Goal: Information Seeking & Learning: Learn about a topic

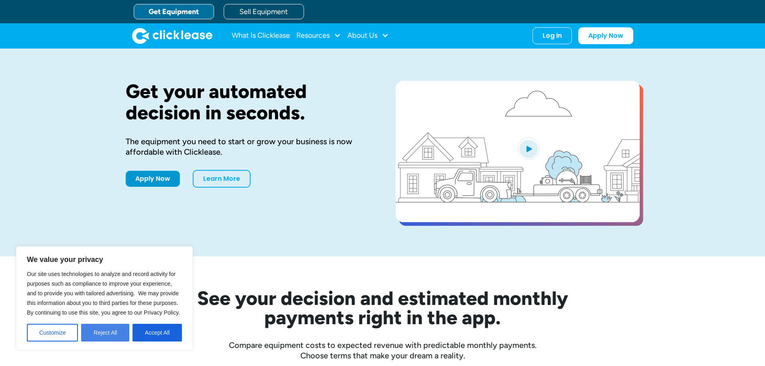
click at [111, 333] on button "Reject All" at bounding box center [105, 333] width 48 height 18
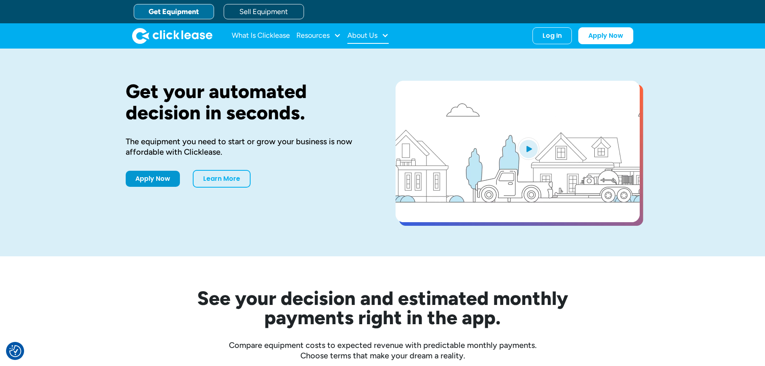
click at [381, 40] on div "About Us" at bounding box center [367, 36] width 41 height 16
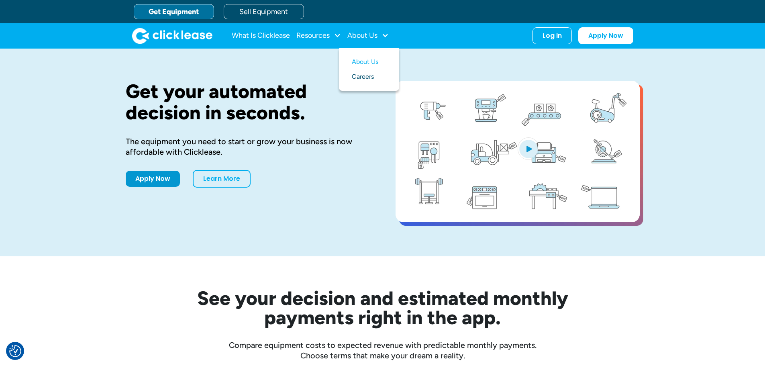
click at [357, 73] on link "Careers" at bounding box center [369, 76] width 35 height 15
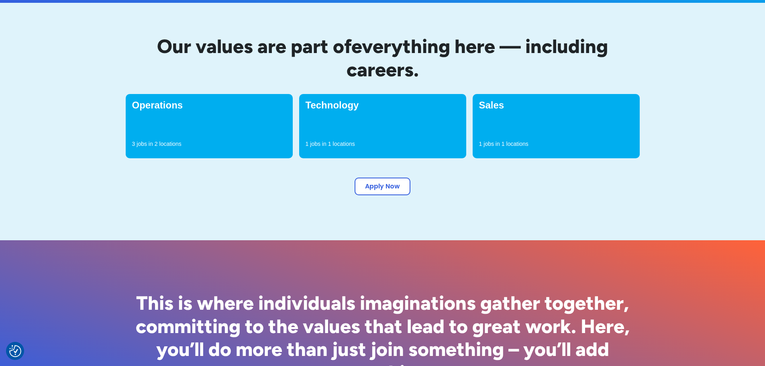
scroll to position [281, 0]
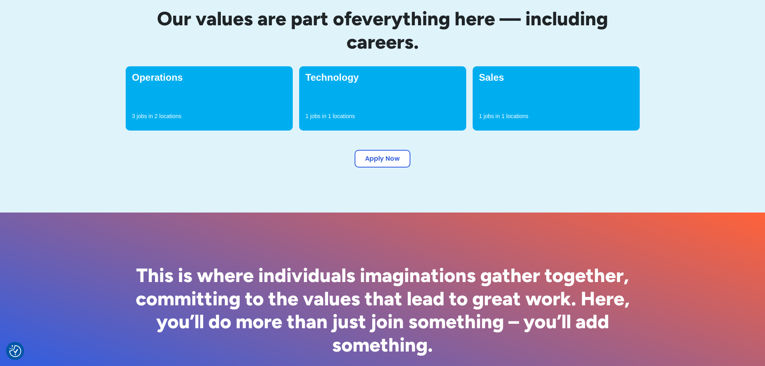
click at [160, 83] on div "Operations 3 jobs in 2 locations" at bounding box center [209, 98] width 167 height 64
click at [155, 75] on h4 "Operations" at bounding box center [209, 78] width 154 height 10
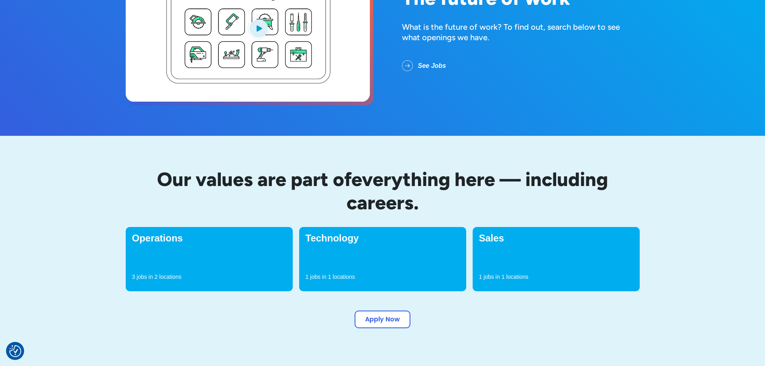
scroll to position [196, 0]
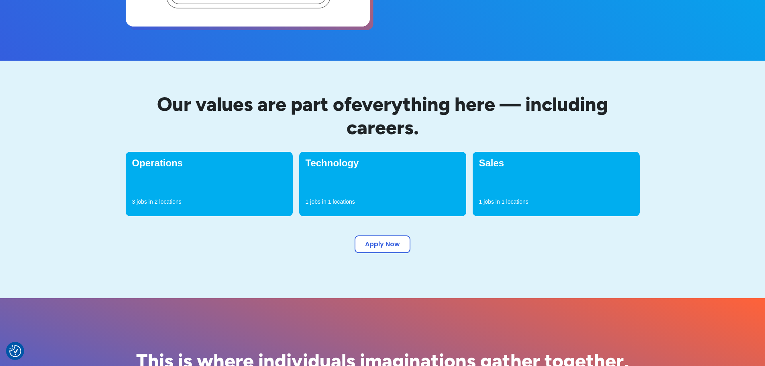
click at [203, 200] on div "3 jobs in 2 locations" at bounding box center [209, 204] width 154 height 12
click at [379, 247] on link "Apply Now" at bounding box center [383, 243] width 56 height 18
